Goal: Task Accomplishment & Management: Complete application form

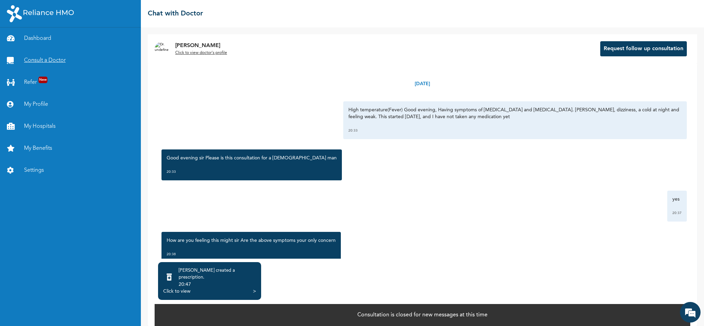
click at [46, 61] on link "Consult a Doctor" at bounding box center [70, 60] width 141 height 22
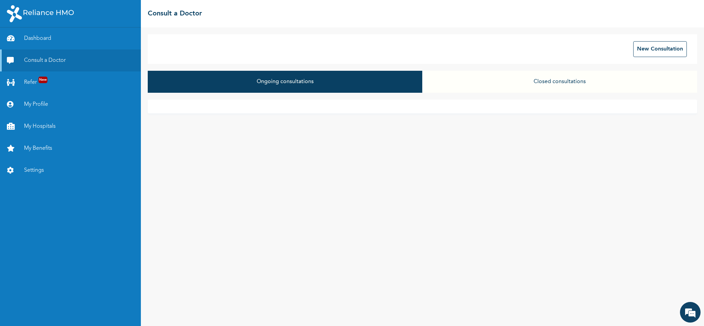
click at [543, 81] on button "Closed consultations" at bounding box center [559, 82] width 275 height 22
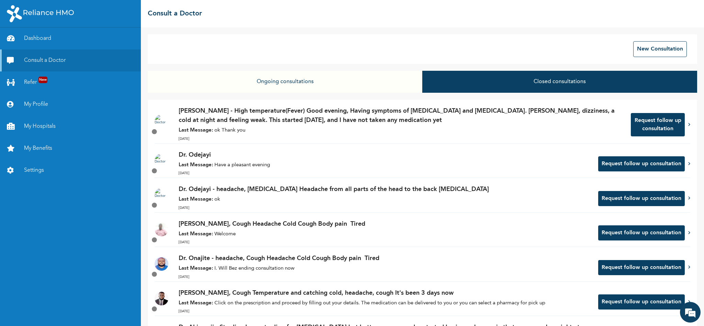
click at [639, 124] on button "Request follow up consultation" at bounding box center [658, 124] width 54 height 23
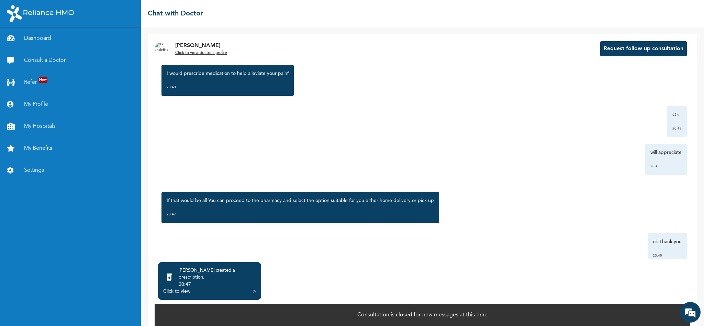
scroll to position [352, 0]
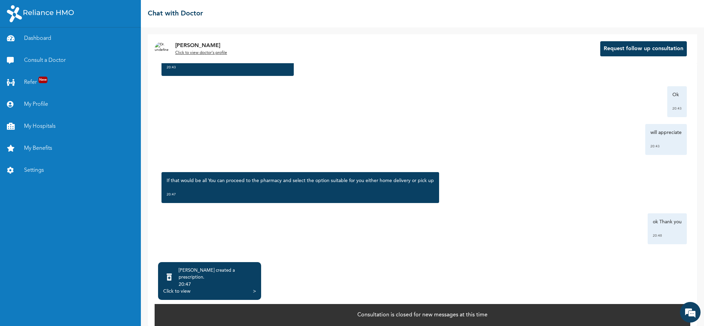
click at [187, 288] on div "Click to view" at bounding box center [176, 291] width 27 height 7
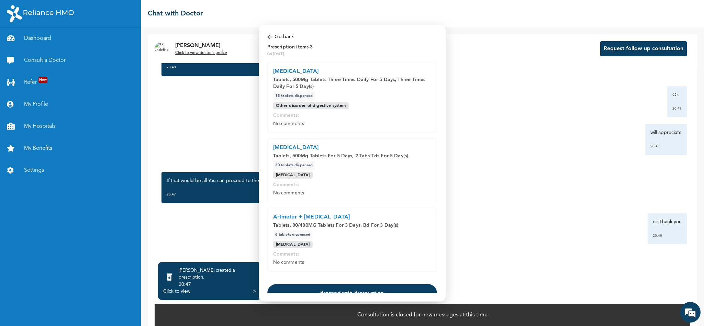
scroll to position [31, 0]
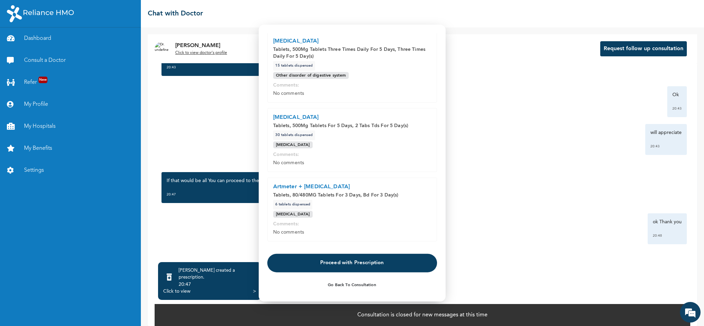
click at [381, 260] on button "Proceed with Prescription" at bounding box center [352, 263] width 170 height 19
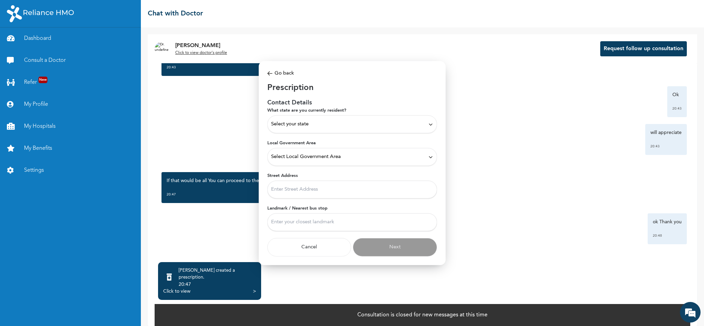
scroll to position [0, 0]
click at [428, 123] on icon at bounding box center [430, 124] width 5 height 5
click at [304, 178] on p "Lagos" at bounding box center [352, 178] width 162 height 8
click at [432, 158] on icon at bounding box center [430, 156] width 5 height 5
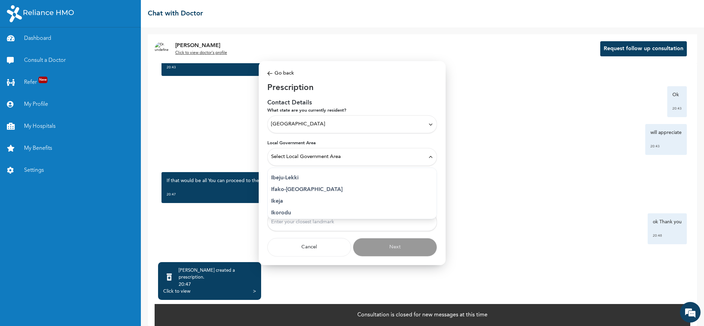
scroll to position [85, 0]
click at [284, 209] on p "Ikeja" at bounding box center [352, 210] width 162 height 8
click at [365, 189] on input "Street Address" at bounding box center [352, 190] width 170 height 18
type input "No 9 Olanyeni Abiola street. Opebi close to church street"
click at [326, 222] on input "Landmark / Nearest bus stop" at bounding box center [352, 222] width 170 height 18
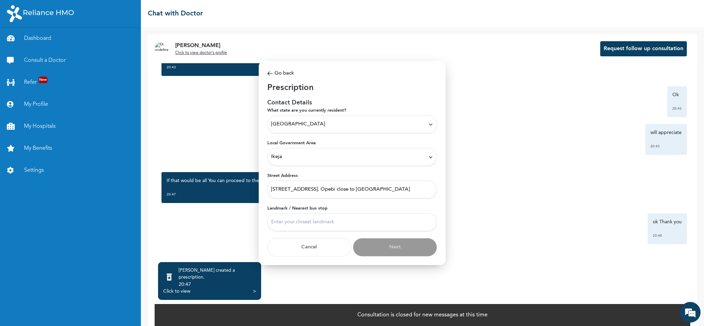
type input "Opebi"
click at [398, 250] on button "Next" at bounding box center [395, 247] width 84 height 19
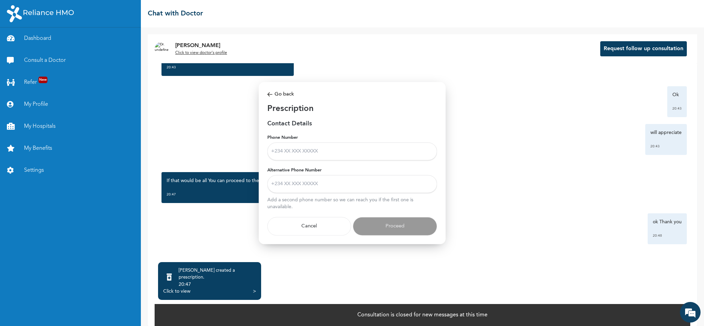
click at [340, 147] on input "Phone Number" at bounding box center [352, 152] width 170 height 18
type input "08028616716"
click at [318, 181] on input "Alternative Phone Number" at bounding box center [352, 184] width 170 height 18
type input "08028616716"
click at [406, 227] on button "Proceed" at bounding box center [395, 226] width 84 height 19
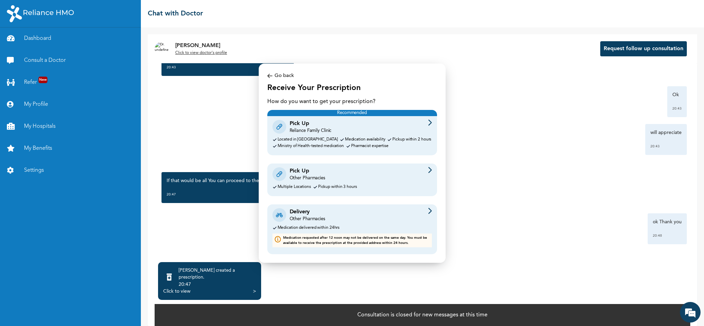
click at [429, 211] on img at bounding box center [430, 211] width 4 height 6
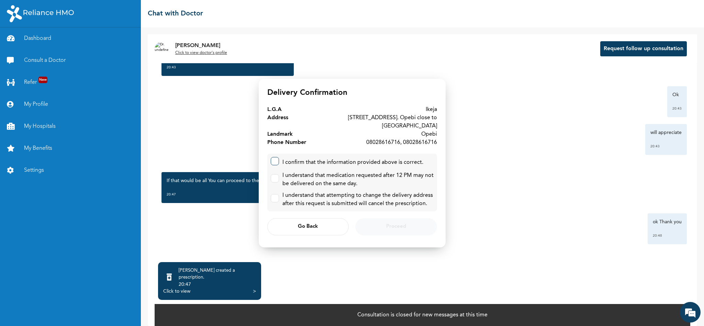
click at [275, 158] on input "checkbox" at bounding box center [273, 159] width 4 height 4
checkbox input "true"
click at [275, 176] on label at bounding box center [275, 178] width 8 height 8
click at [275, 176] on input "checkbox" at bounding box center [273, 177] width 4 height 4
checkbox input "true"
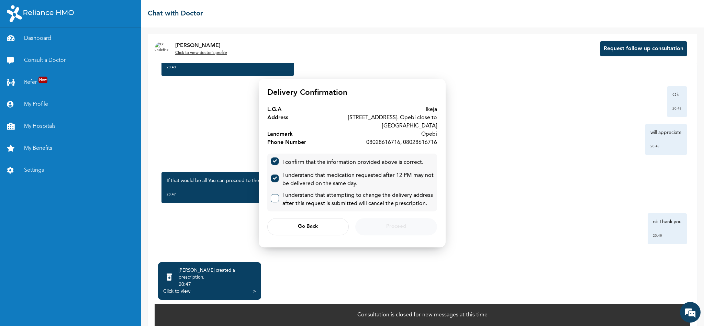
click at [276, 197] on label at bounding box center [275, 198] width 8 height 8
click at [276, 197] on input "checkbox" at bounding box center [273, 197] width 4 height 4
checkbox input "true"
click at [406, 220] on button "Proceed" at bounding box center [395, 226] width 81 height 17
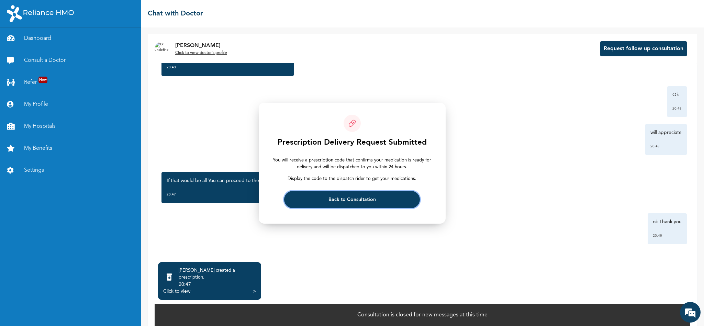
click at [374, 201] on span "Back to Consultation" at bounding box center [352, 199] width 47 height 4
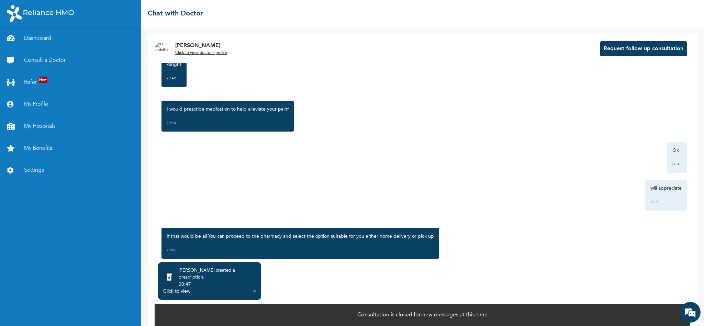
scroll to position [352, 0]
